Goal: Task Accomplishment & Management: Use online tool/utility

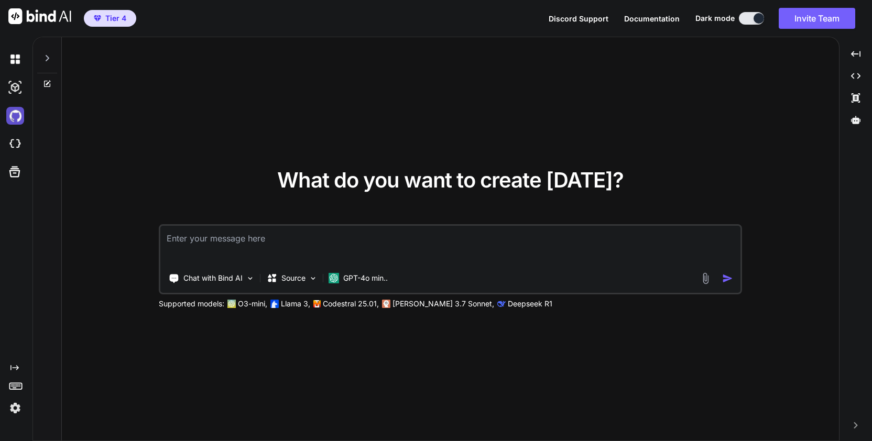
click at [16, 115] on img at bounding box center [15, 116] width 18 height 18
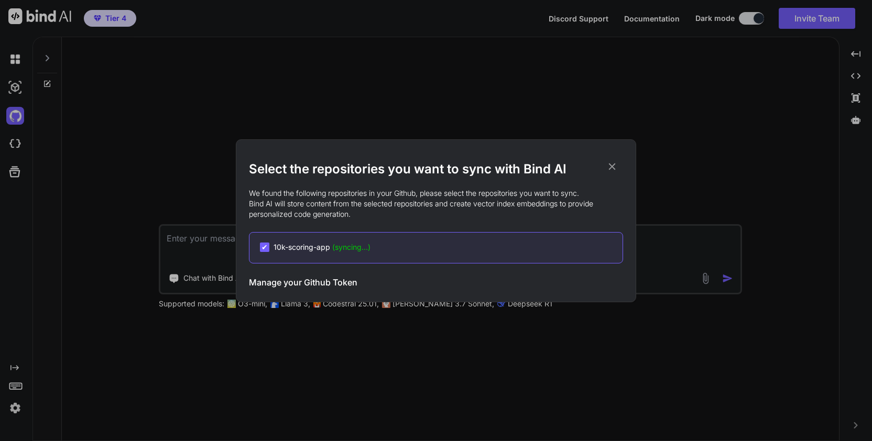
click at [616, 166] on icon at bounding box center [613, 167] width 12 height 12
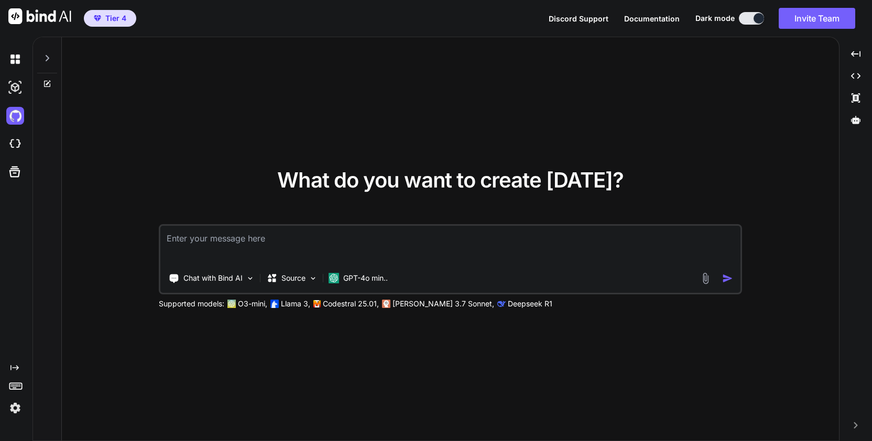
click at [705, 154] on div "What do you want to create today? Chat with Bind AI Source GPT-4o min.. Support…" at bounding box center [451, 239] width 778 height 405
click at [10, 407] on img at bounding box center [15, 409] width 18 height 18
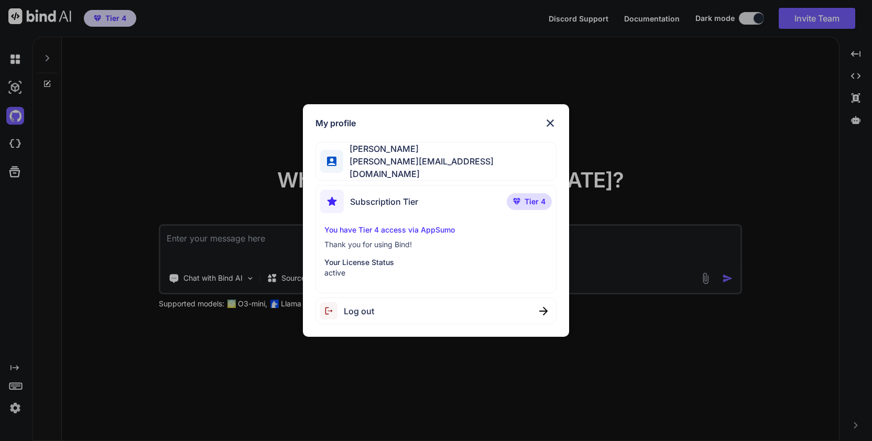
click at [346, 308] on span "Log out" at bounding box center [359, 311] width 30 height 13
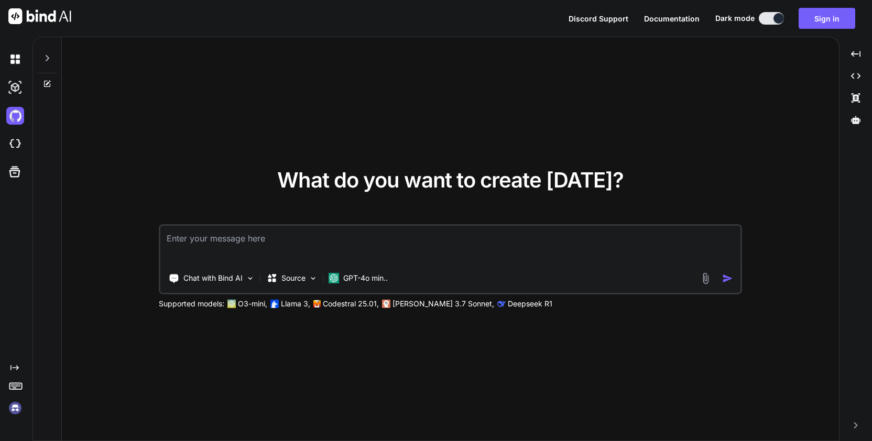
click at [13, 407] on img at bounding box center [15, 409] width 18 height 18
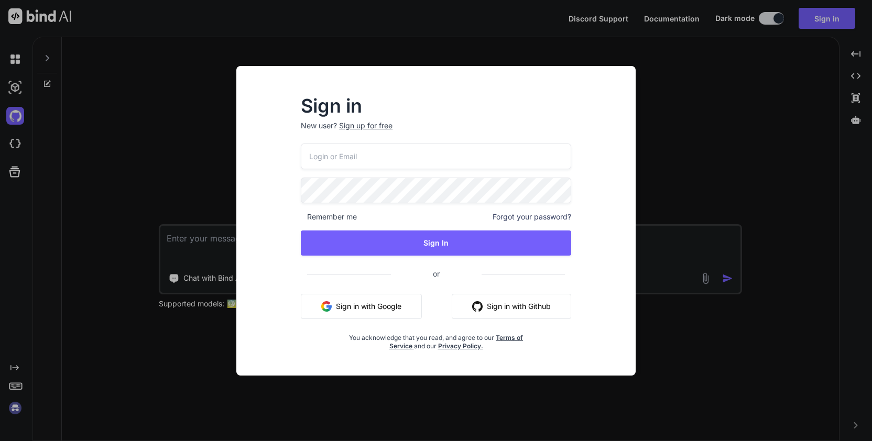
type input "isaac@clearskytech.io"
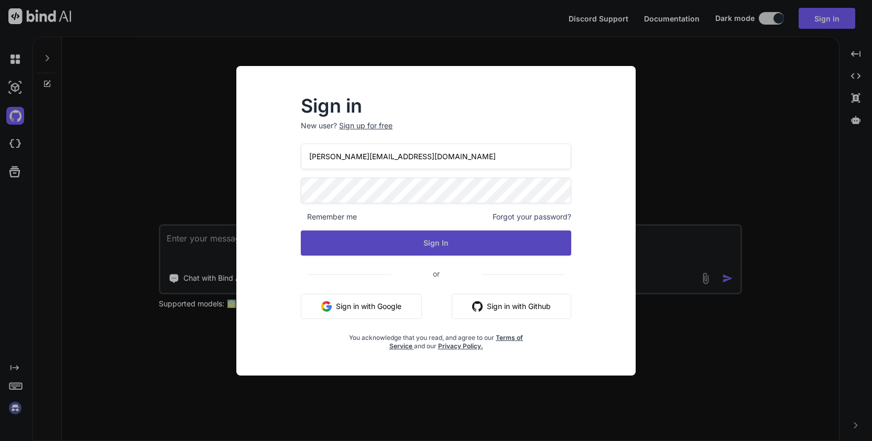
click at [444, 236] on button "Sign In" at bounding box center [436, 243] width 271 height 25
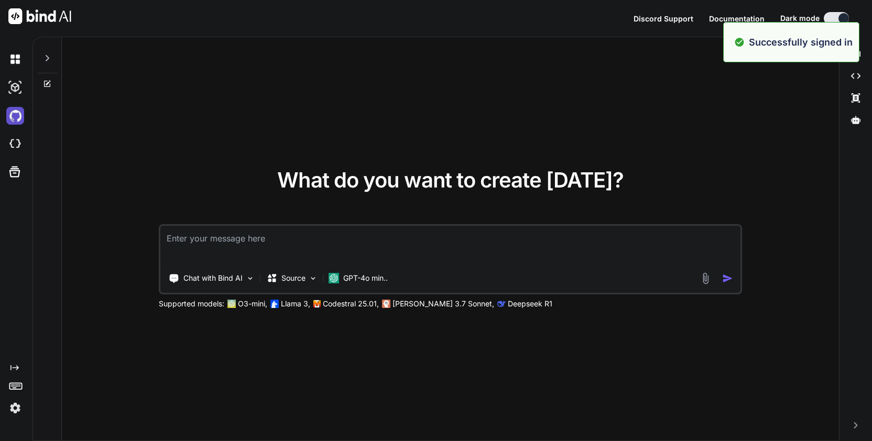
click at [12, 112] on img at bounding box center [15, 116] width 18 height 18
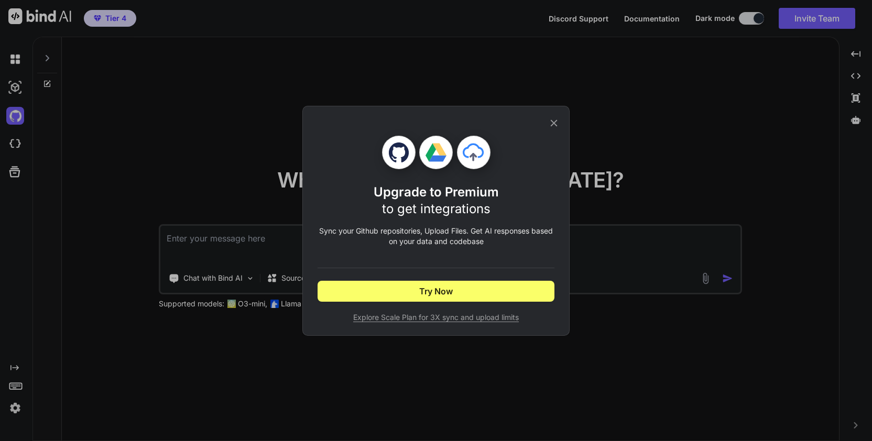
click at [555, 124] on icon at bounding box center [554, 123] width 12 height 12
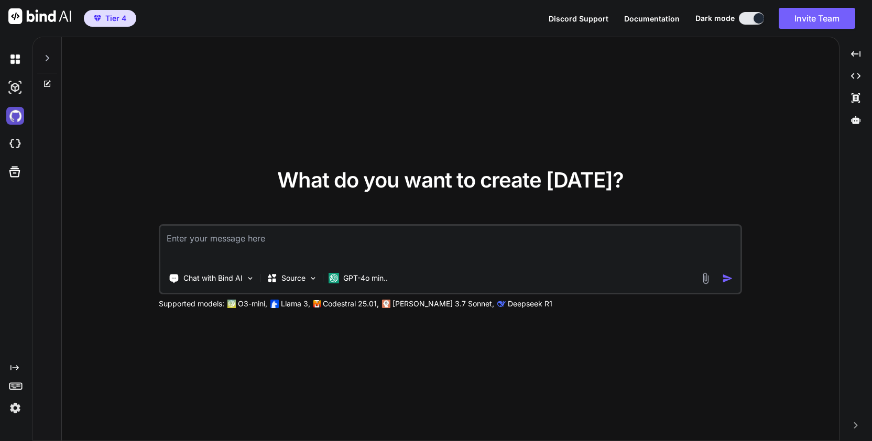
click at [16, 118] on img at bounding box center [15, 116] width 18 height 18
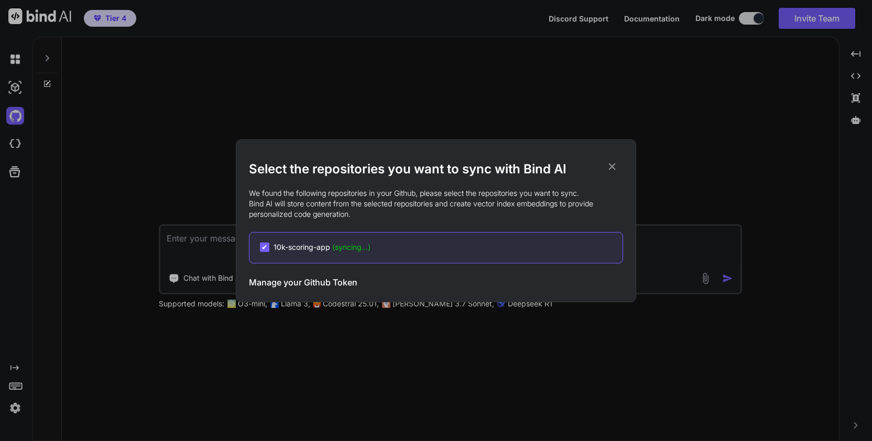
click at [357, 245] on span "(syncing...)" at bounding box center [351, 247] width 38 height 9
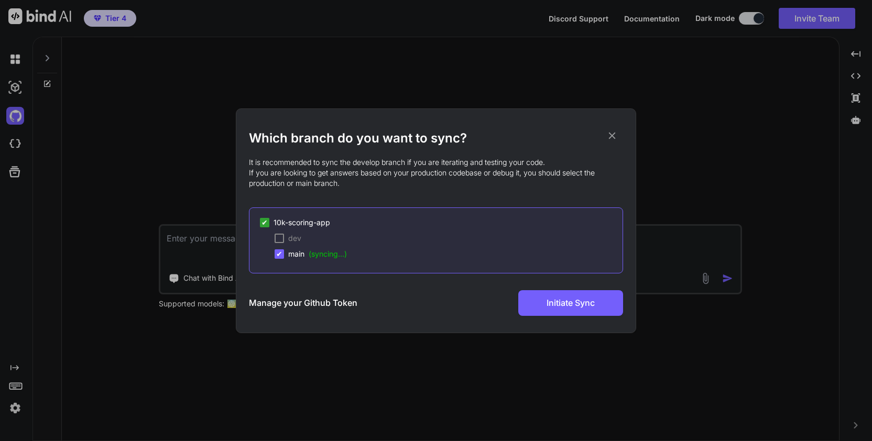
click at [332, 255] on span "(syncing...)" at bounding box center [328, 254] width 38 height 9
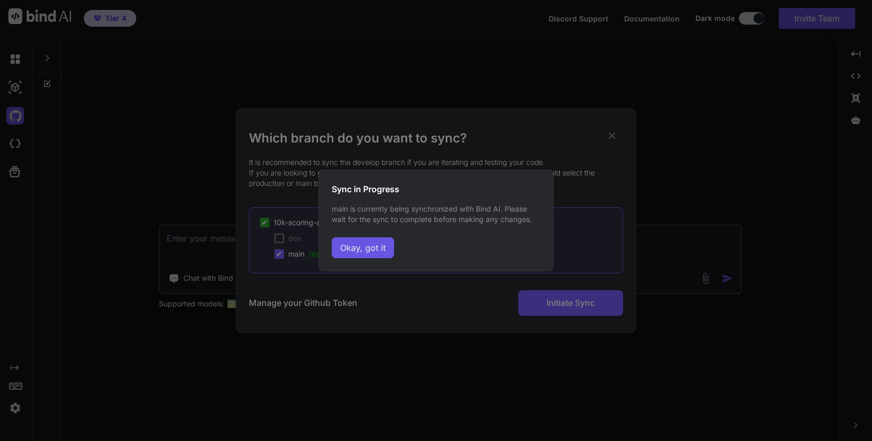
click at [366, 252] on button "Okay, got it" at bounding box center [363, 248] width 62 height 21
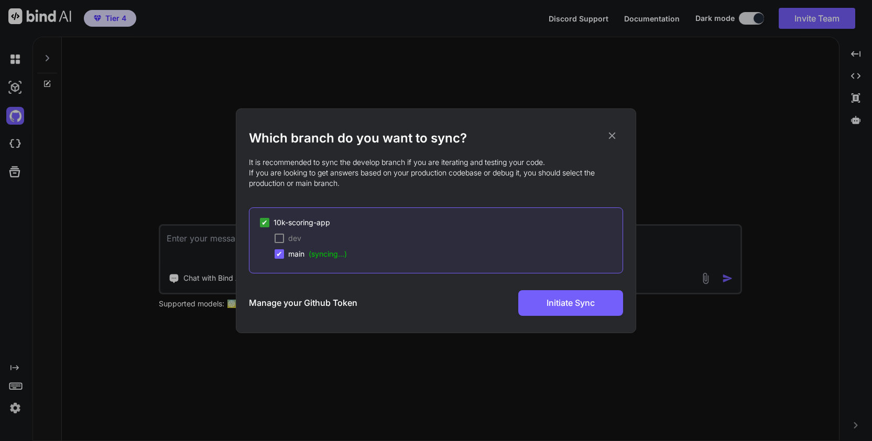
click at [613, 134] on icon at bounding box center [613, 136] width 12 height 12
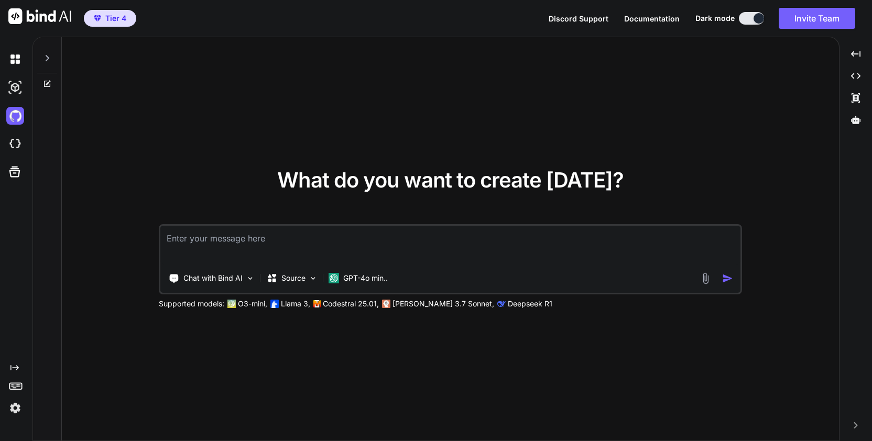
click at [584, 16] on span "Discord Support" at bounding box center [579, 18] width 60 height 9
click at [177, 153] on div "What do you want to create today? Chat with Bind AI Source GPT-4o min.. Support…" at bounding box center [451, 239] width 778 height 405
click at [13, 116] on img at bounding box center [15, 116] width 18 height 18
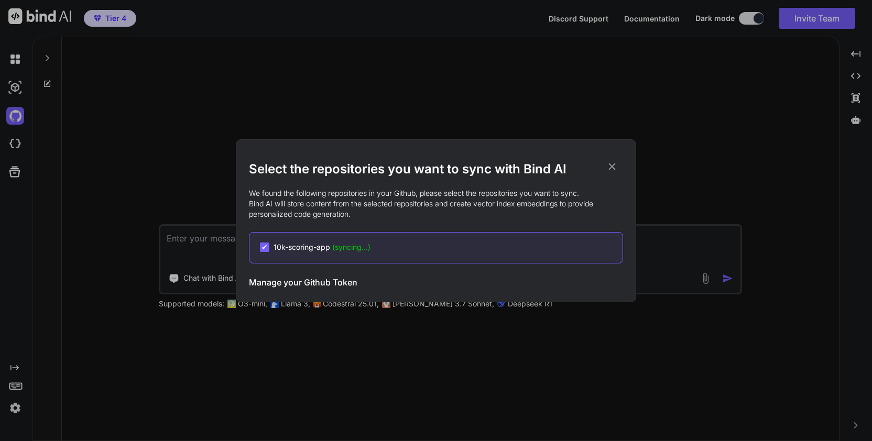
click at [352, 247] on span "(syncing...)" at bounding box center [351, 247] width 38 height 9
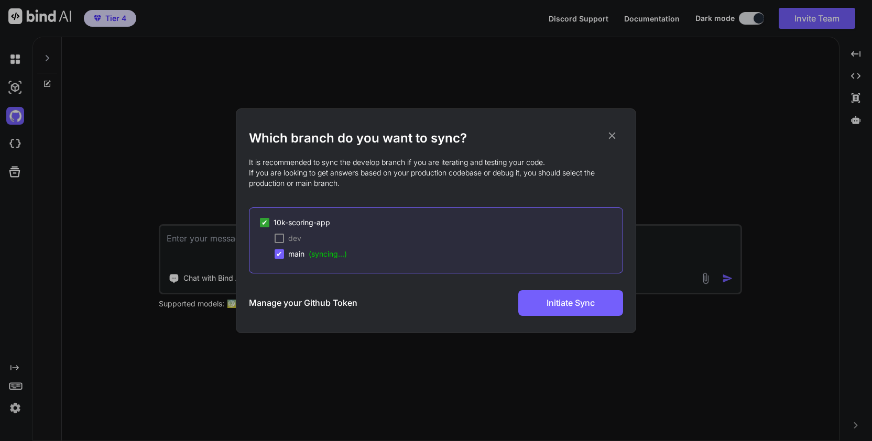
click at [620, 137] on h2 "Which branch do you want to sync?" at bounding box center [436, 138] width 374 height 17
click at [609, 132] on icon at bounding box center [613, 136] width 12 height 12
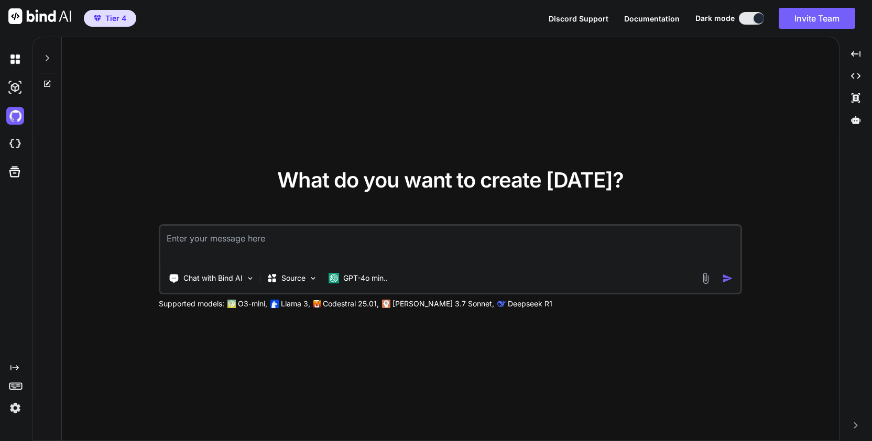
click at [683, 145] on div "What do you want to create today? Chat with Bind AI Source GPT-4o min.. Support…" at bounding box center [451, 239] width 778 height 405
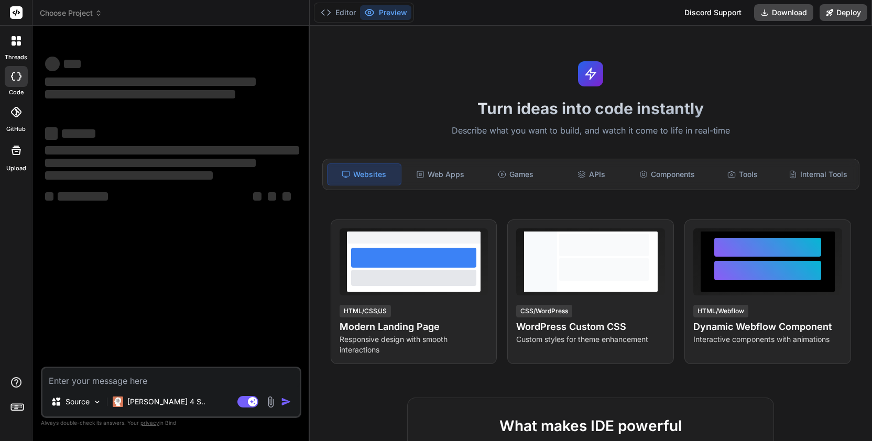
type textarea "x"
